Goal: Find contact information: Find contact information

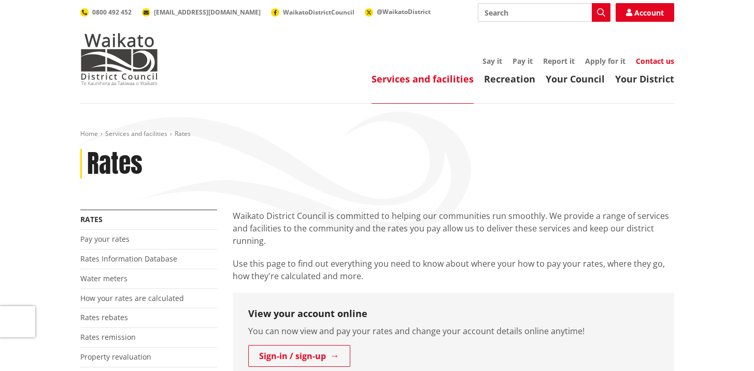
click at [648, 60] on link "Contact us" at bounding box center [655, 61] width 38 height 10
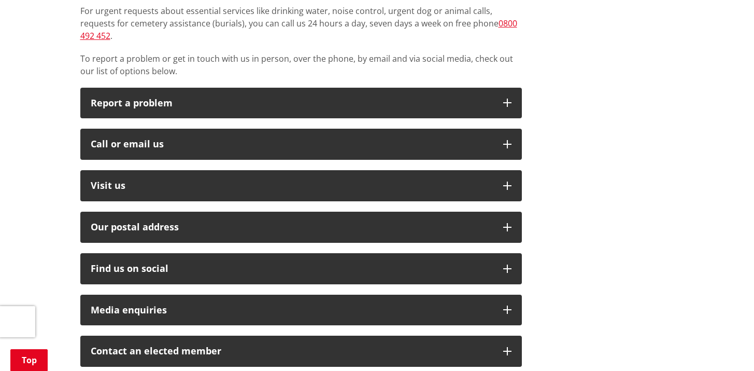
scroll to position [236, 0]
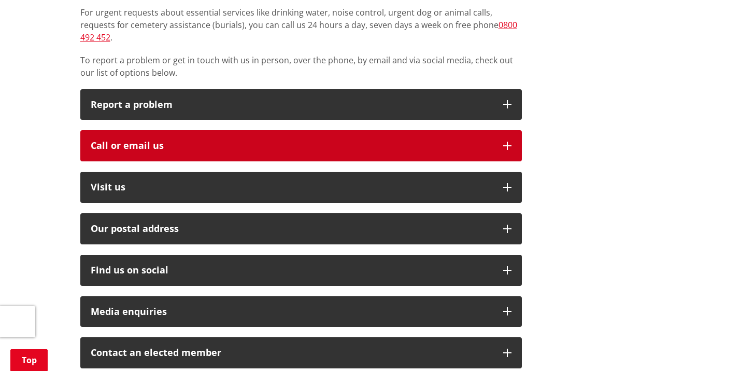
click at [226, 141] on button "Call or email us" at bounding box center [301, 145] width 442 height 31
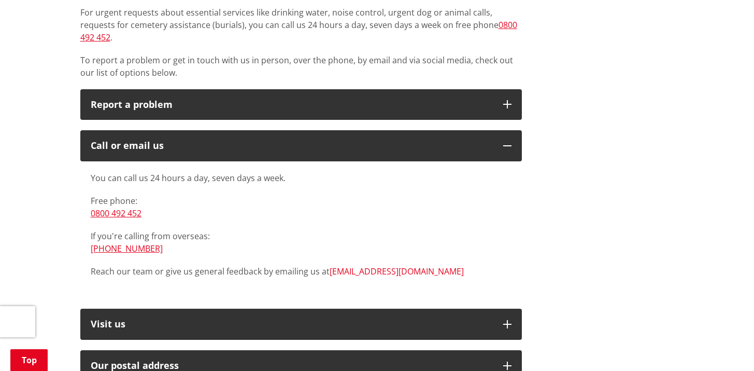
click at [385, 265] on link "[EMAIL_ADDRESS][DOMAIN_NAME]" at bounding box center [397, 270] width 134 height 11
drag, startPoint x: 410, startPoint y: 261, endPoint x: 329, endPoint y: 262, distance: 80.9
click at [329, 265] on p "Reach our team or give us general feedback by emailing us at info@waidc.govt.nz" at bounding box center [301, 271] width 421 height 12
copy link "[EMAIL_ADDRESS][DOMAIN_NAME]"
